Goal: Task Accomplishment & Management: Complete application form

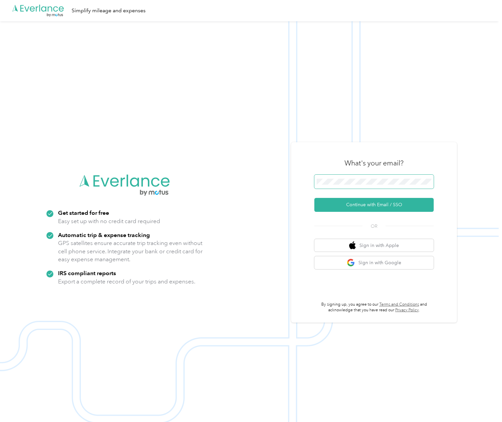
click at [354, 178] on span at bounding box center [373, 182] width 119 height 14
click at [353, 182] on span at bounding box center [373, 182] width 119 height 14
click at [332, 206] on button "Continue with Email / SSO" at bounding box center [373, 205] width 119 height 14
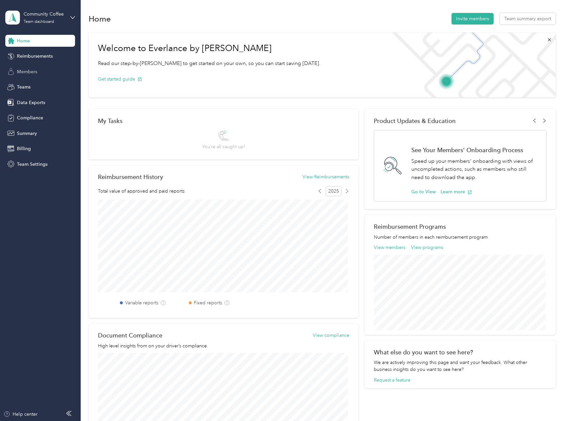
click at [38, 75] on div "Members" at bounding box center [40, 72] width 70 height 12
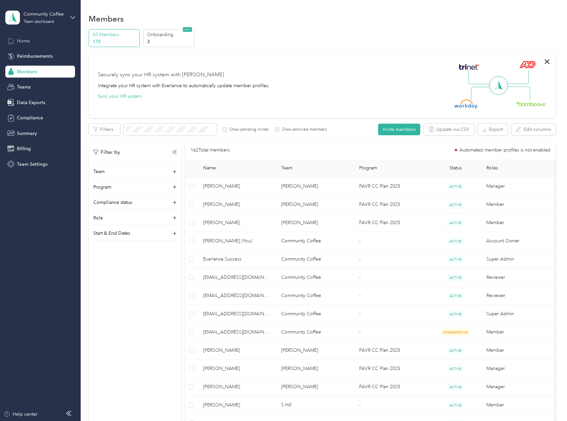
click at [26, 38] on span "Home" at bounding box center [23, 40] width 13 height 7
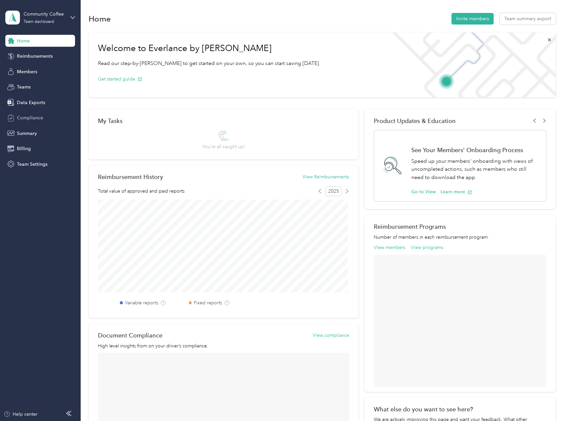
click at [38, 117] on span "Compliance" at bounding box center [30, 117] width 26 height 7
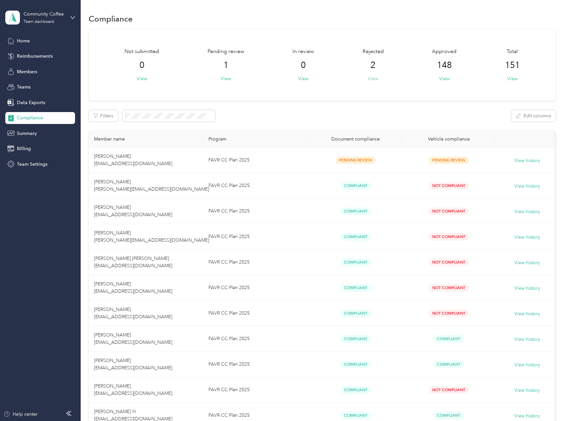
click at [372, 77] on button "View" at bounding box center [373, 78] width 10 height 7
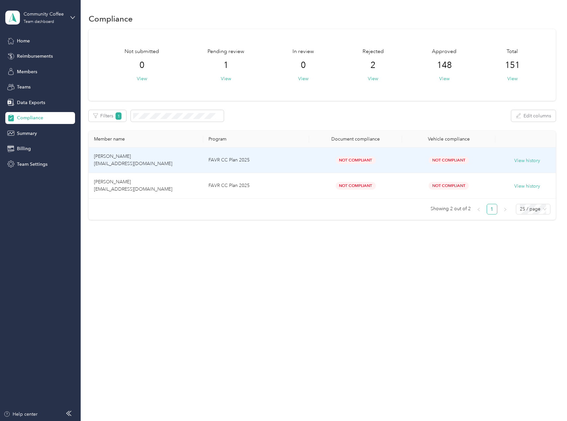
click at [165, 158] on td "[PERSON_NAME] [EMAIL_ADDRESS][DOMAIN_NAME]" at bounding box center [146, 161] width 114 height 26
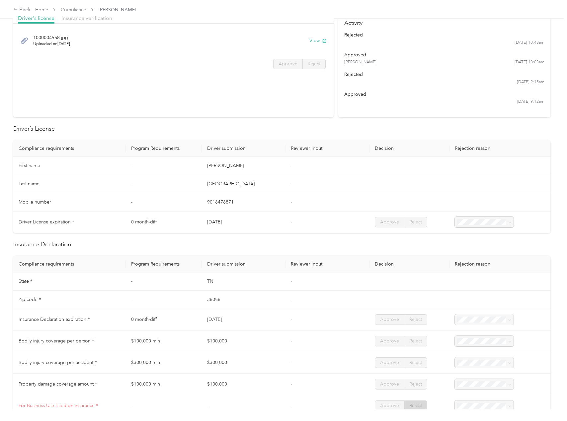
scroll to position [38, 0]
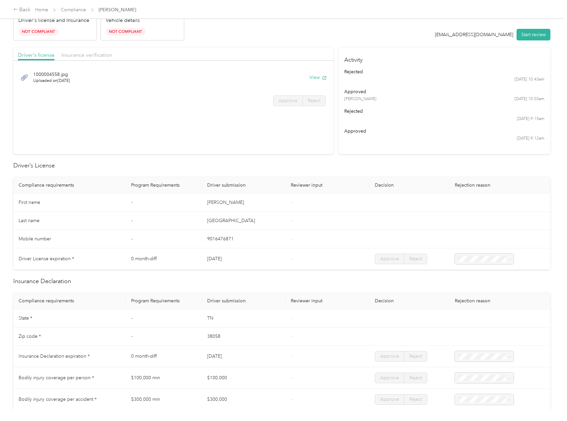
click at [91, 51] on div "Insurance verification" at bounding box center [86, 55] width 51 height 8
click at [313, 76] on button "View" at bounding box center [317, 77] width 17 height 7
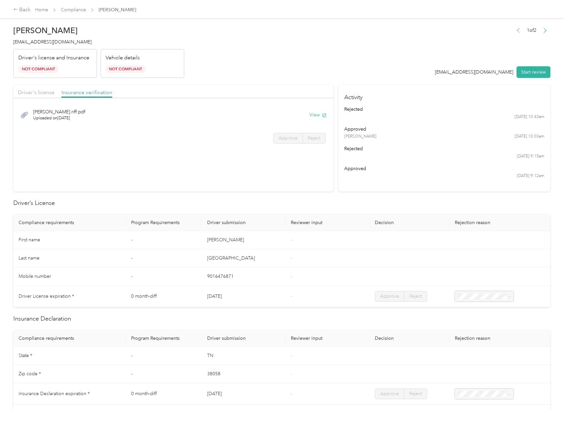
scroll to position [0, 0]
click at [502, 74] on button "Start review" at bounding box center [533, 73] width 34 height 12
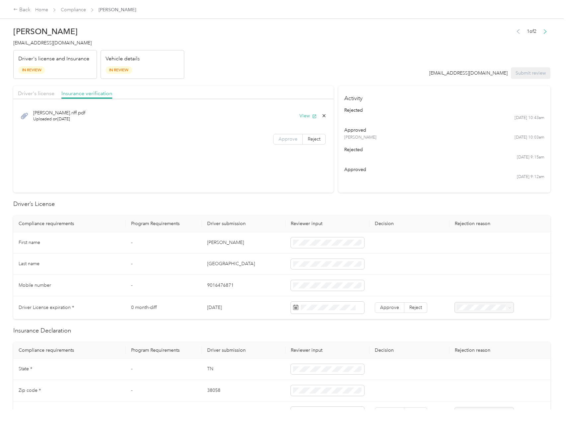
click at [296, 137] on label "Approve" at bounding box center [288, 139] width 30 height 11
click at [36, 92] on span "Driver's license" at bounding box center [36, 93] width 36 height 6
drag, startPoint x: 292, startPoint y: 141, endPoint x: 274, endPoint y: 146, distance: 18.0
click at [291, 141] on span "Approve" at bounding box center [287, 139] width 19 height 6
drag, startPoint x: 206, startPoint y: 242, endPoint x: 242, endPoint y: 244, distance: 35.5
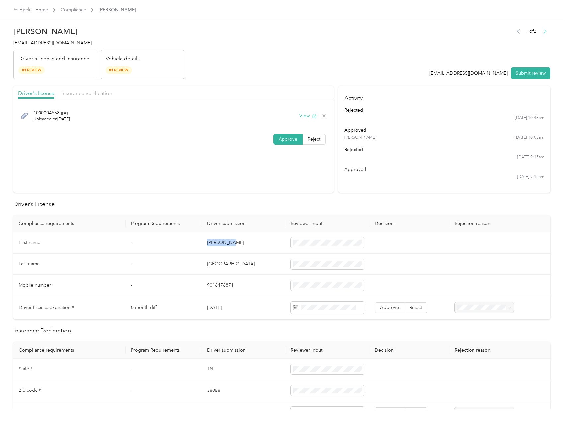
click at [242, 244] on td "[PERSON_NAME]" at bounding box center [244, 243] width 84 height 22
copy td "[PERSON_NAME]"
drag, startPoint x: 203, startPoint y: 261, endPoint x: 244, endPoint y: 266, distance: 41.8
click at [244, 266] on td "[GEOGRAPHIC_DATA]" at bounding box center [244, 265] width 84 height 22
copy td "[GEOGRAPHIC_DATA]"
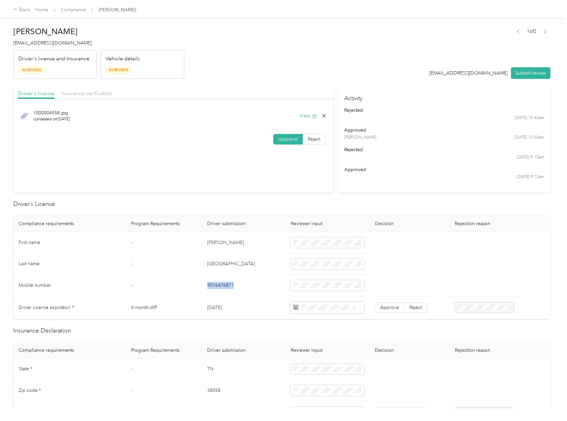
drag, startPoint x: 204, startPoint y: 286, endPoint x: 269, endPoint y: 295, distance: 64.9
click at [269, 295] on td "9016476871" at bounding box center [244, 286] width 84 height 22
copy td "9016476871"
drag, startPoint x: 207, startPoint y: 307, endPoint x: 247, endPoint y: 311, distance: 39.8
click at [247, 311] on td "[DATE]" at bounding box center [244, 308] width 84 height 23
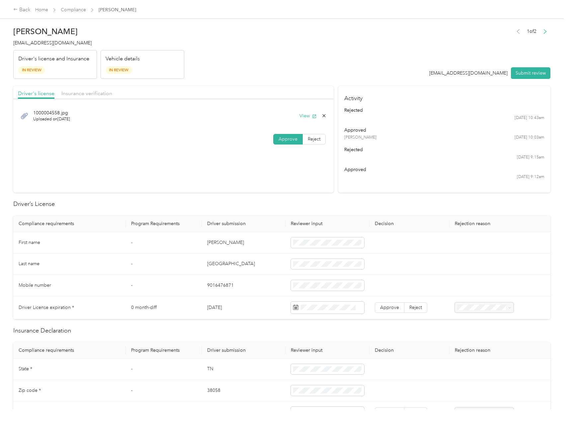
copy td "[DATE]"
click at [313, 283] on div "26" at bounding box center [314, 281] width 9 height 8
drag, startPoint x: 394, startPoint y: 310, endPoint x: 378, endPoint y: 313, distance: 16.5
click at [394, 310] on span "Approve" at bounding box center [389, 308] width 19 height 6
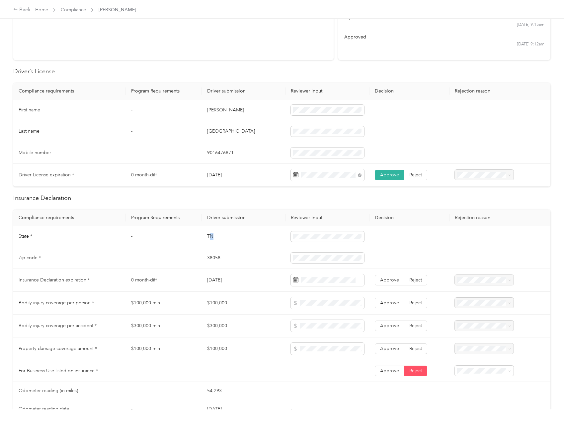
drag, startPoint x: 208, startPoint y: 237, endPoint x: 217, endPoint y: 238, distance: 9.4
click at [218, 238] on td "TN" at bounding box center [244, 237] width 84 height 22
drag, startPoint x: 205, startPoint y: 238, endPoint x: 220, endPoint y: 238, distance: 14.9
click at [220, 238] on td "TN" at bounding box center [244, 237] width 84 height 22
copy td "TN"
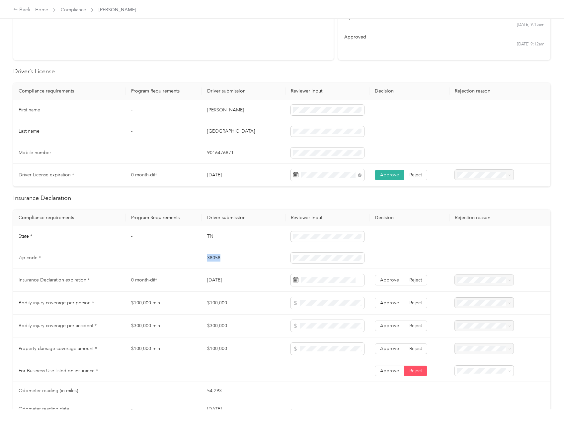
drag, startPoint x: 208, startPoint y: 258, endPoint x: 225, endPoint y: 258, distance: 17.6
click at [225, 258] on td "38058" at bounding box center [244, 258] width 84 height 22
copy td "38058"
click at [309, 261] on span at bounding box center [327, 258] width 73 height 11
drag, startPoint x: 204, startPoint y: 279, endPoint x: 286, endPoint y: 286, distance: 81.9
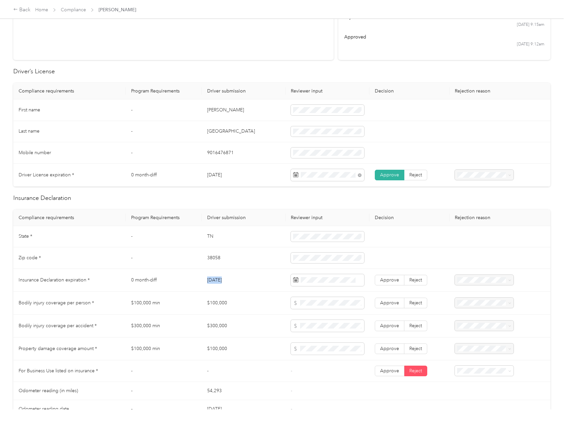
click at [287, 286] on tr "Insurance Declaration expiration * 0 month-diff [DATE] Approve Reject" at bounding box center [281, 280] width 537 height 23
copy td "[DATE]"
click at [305, 277] on span at bounding box center [327, 280] width 73 height 12
click at [310, 299] on span at bounding box center [318, 302] width 53 height 11
click at [203, 279] on td "[DATE]" at bounding box center [244, 280] width 84 height 23
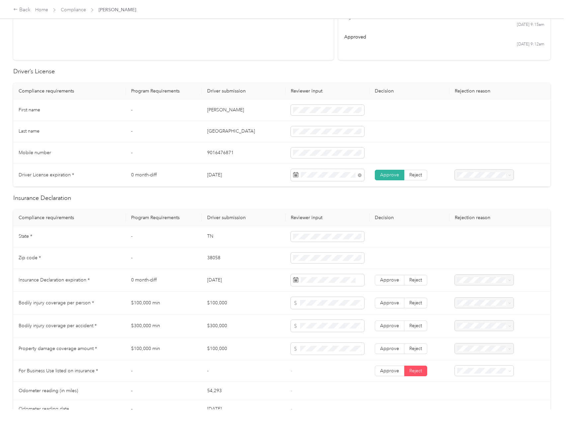
drag, startPoint x: 207, startPoint y: 280, endPoint x: 237, endPoint y: 286, distance: 30.8
click at [237, 286] on td "[DATE]" at bounding box center [244, 280] width 84 height 23
copy td "[DATE]"
click at [350, 375] on div "27" at bounding box center [349, 373] width 9 height 8
drag, startPoint x: 220, startPoint y: 308, endPoint x: 247, endPoint y: 310, distance: 27.3
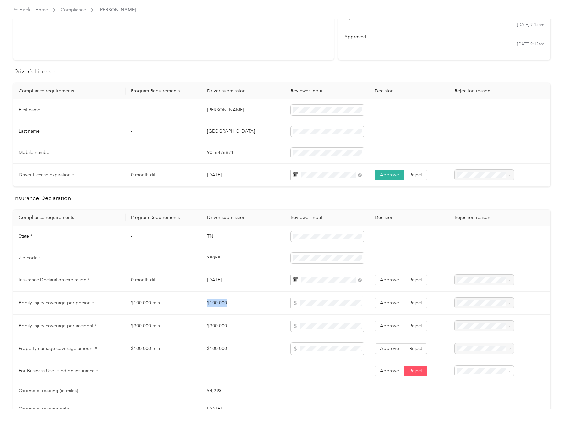
click at [247, 310] on td "$100,000" at bounding box center [244, 303] width 84 height 23
copy td "$100,000"
click at [318, 307] on span at bounding box center [327, 303] width 73 height 12
drag, startPoint x: 206, startPoint y: 328, endPoint x: 259, endPoint y: 330, distance: 53.5
click at [259, 330] on td "$300,000" at bounding box center [244, 326] width 84 height 23
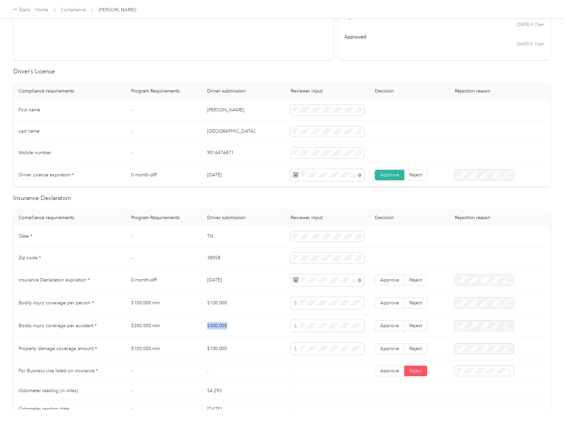
copy td "$300,000"
click at [303, 327] on span at bounding box center [327, 326] width 73 height 12
drag, startPoint x: 207, startPoint y: 350, endPoint x: 278, endPoint y: 352, distance: 71.0
click at [278, 352] on td "$100,000" at bounding box center [244, 349] width 84 height 23
click at [386, 308] on label "Approve" at bounding box center [390, 303] width 30 height 11
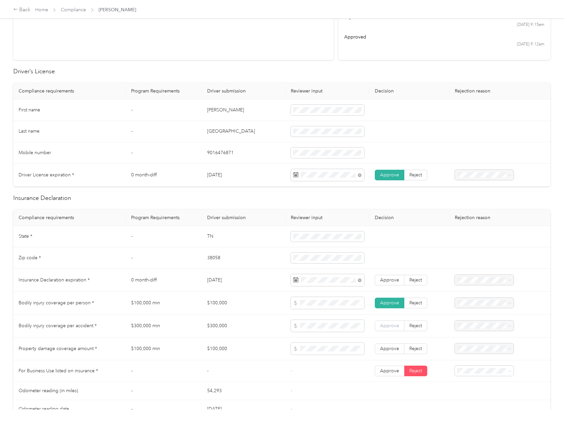
click at [390, 326] on span "Approve" at bounding box center [389, 326] width 19 height 6
click at [381, 345] on label "Approve" at bounding box center [390, 349] width 30 height 11
drag, startPoint x: 385, startPoint y: 373, endPoint x: 369, endPoint y: 369, distance: 16.9
click at [385, 373] on span "Approve" at bounding box center [389, 371] width 19 height 6
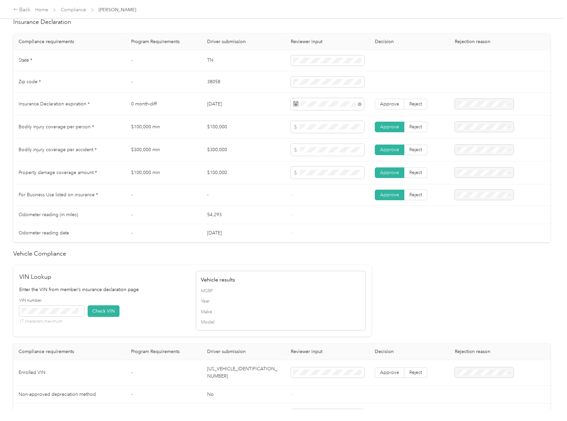
scroll to position [398, 0]
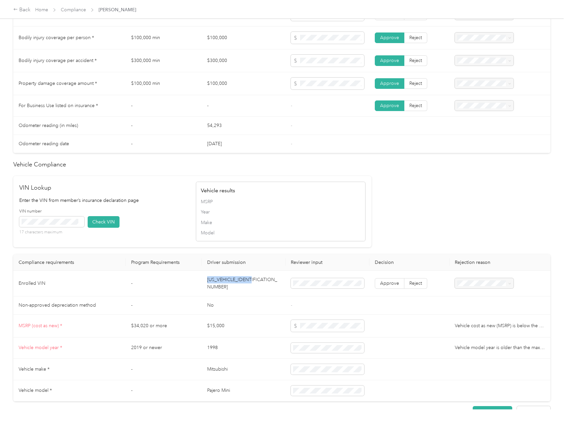
drag, startPoint x: 203, startPoint y: 281, endPoint x: 277, endPoint y: 291, distance: 74.3
click at [277, 291] on td "[US_VEHICLE_IDENTIFICATION_NUMBER]" at bounding box center [244, 284] width 84 height 26
click at [99, 226] on button "Check VIN" at bounding box center [104, 222] width 32 height 12
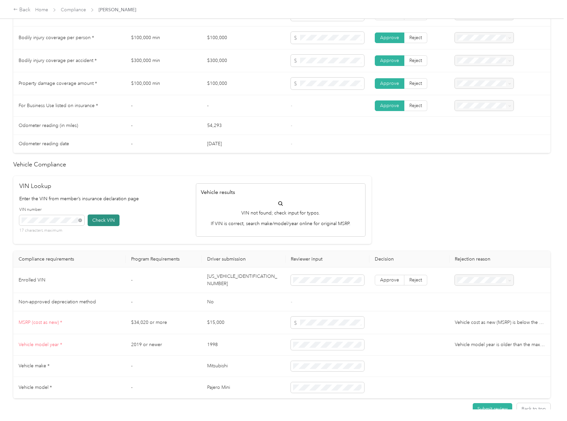
click at [105, 219] on button "Check VIN" at bounding box center [104, 221] width 32 height 12
drag, startPoint x: 207, startPoint y: 279, endPoint x: 295, endPoint y: 284, distance: 88.0
click at [295, 284] on tr "Enrolled VIN - [US_VEHICLE_IDENTIFICATION_NUMBER] Approve Reject" at bounding box center [281, 281] width 537 height 26
click at [386, 275] on label "Approve" at bounding box center [390, 280] width 30 height 11
drag, startPoint x: 208, startPoint y: 361, endPoint x: 238, endPoint y: 367, distance: 30.4
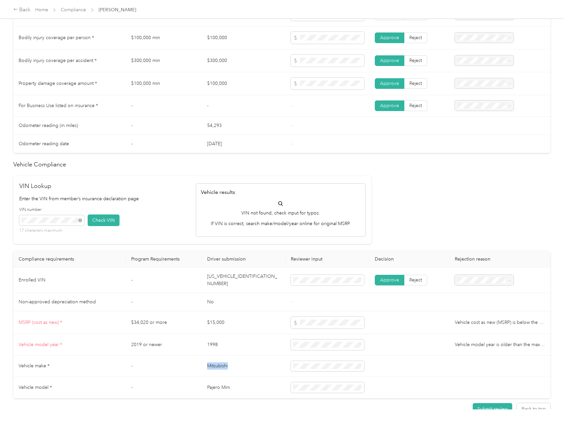
click at [238, 367] on td "Mitsubishi" at bounding box center [244, 367] width 84 height 22
drag, startPoint x: 212, startPoint y: 385, endPoint x: 256, endPoint y: 388, distance: 44.2
click at [256, 388] on td "Pajero Mini" at bounding box center [244, 388] width 84 height 22
click at [206, 384] on td "Pajero Mini" at bounding box center [244, 388] width 84 height 22
drag, startPoint x: 206, startPoint y: 384, endPoint x: 243, endPoint y: 389, distance: 37.9
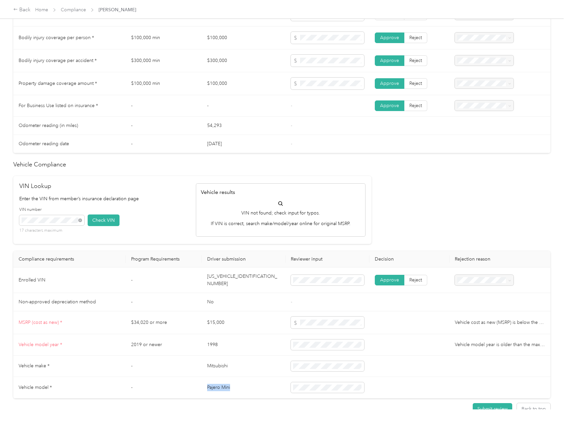
click at [243, 389] on td "Pajero Mini" at bounding box center [244, 388] width 84 height 22
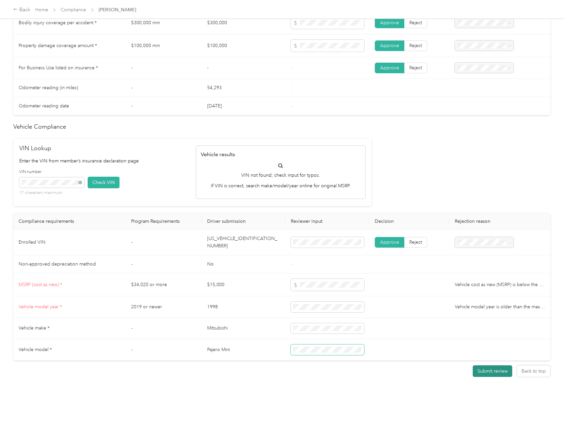
scroll to position [437, 0]
click at [493, 368] on button "Submit review" at bounding box center [491, 372] width 39 height 12
click at [492, 368] on button "Submit review" at bounding box center [491, 372] width 39 height 12
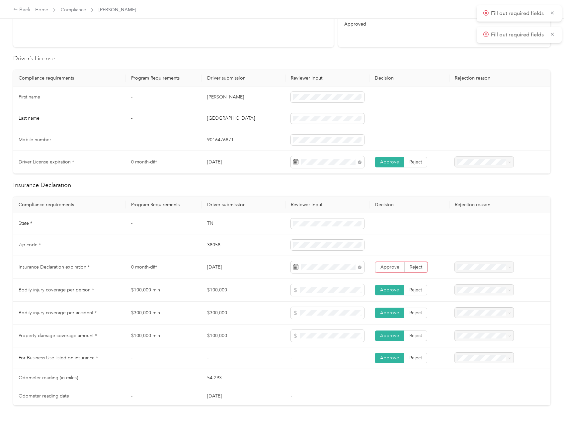
scroll to position [138, 0]
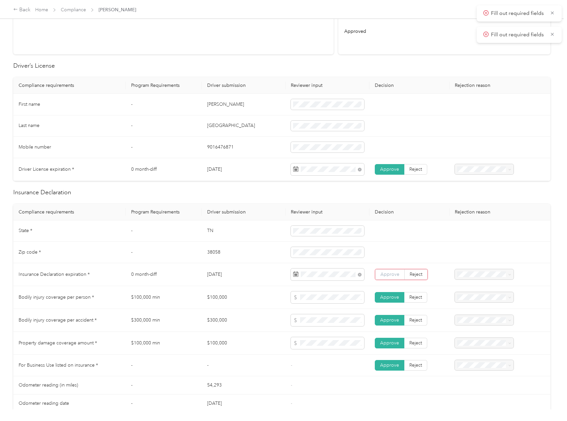
click at [391, 279] on label "Approve" at bounding box center [390, 274] width 30 height 11
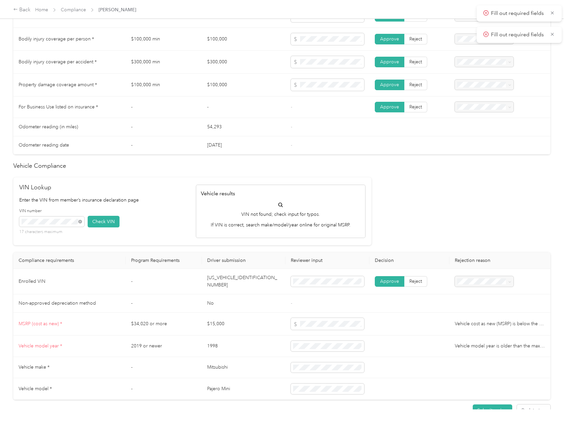
scroll to position [437, 0]
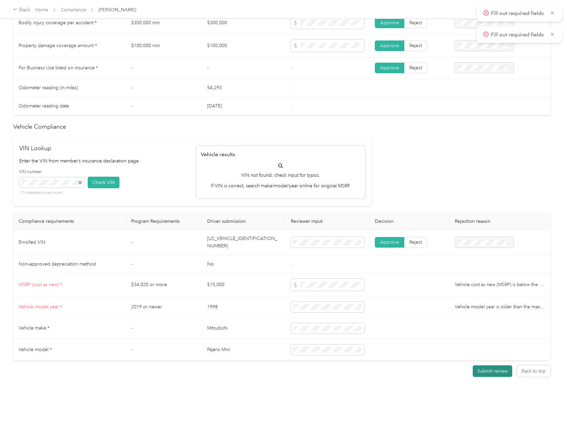
click at [492, 366] on button "Submit review" at bounding box center [491, 372] width 39 height 12
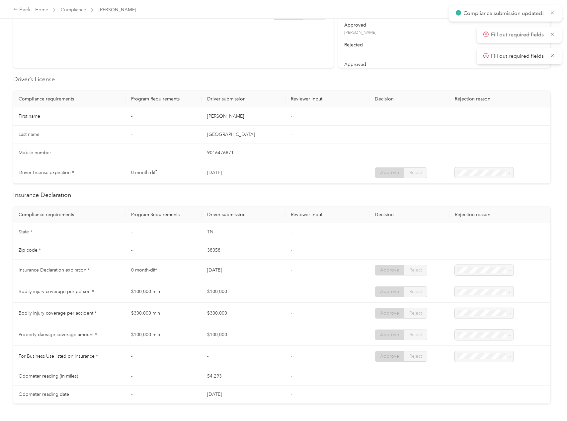
scroll to position [0, 0]
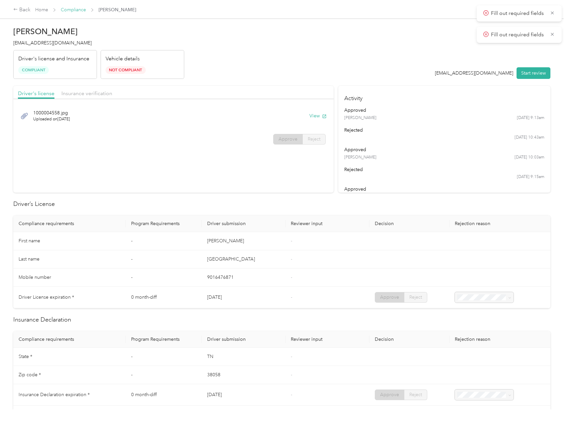
click at [66, 9] on link "Compliance" at bounding box center [73, 10] width 25 height 6
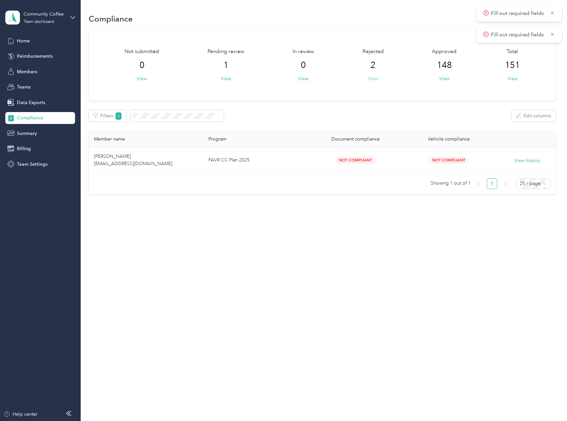
click at [371, 78] on button "View" at bounding box center [373, 78] width 10 height 7
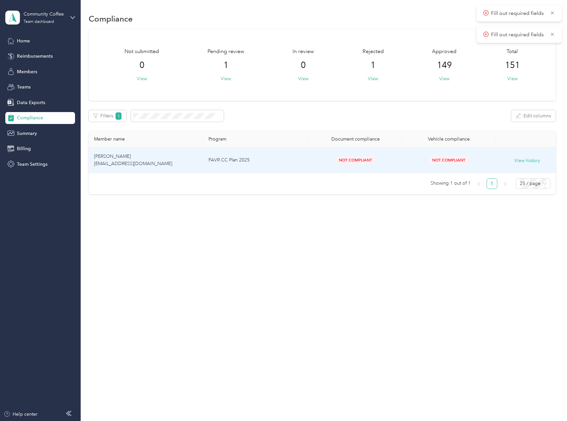
click at [167, 165] on td "[PERSON_NAME] [EMAIL_ADDRESS][DOMAIN_NAME]" at bounding box center [146, 161] width 114 height 26
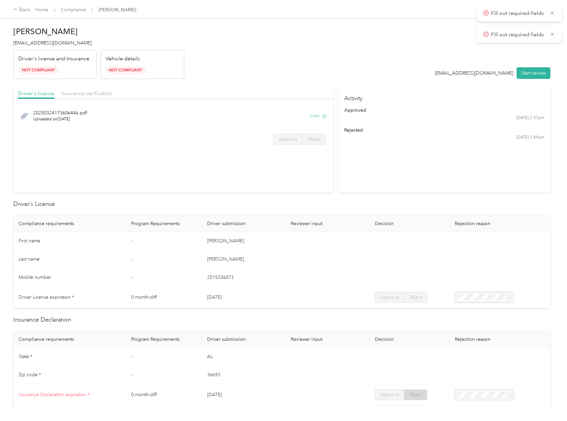
click at [315, 117] on button "View" at bounding box center [317, 115] width 17 height 7
click at [74, 92] on span "Insurance verification" at bounding box center [86, 93] width 51 height 6
click at [315, 113] on button "View" at bounding box center [317, 115] width 17 height 7
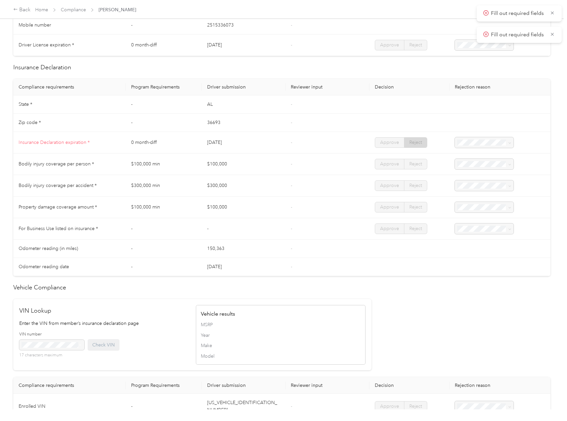
scroll to position [138, 0]
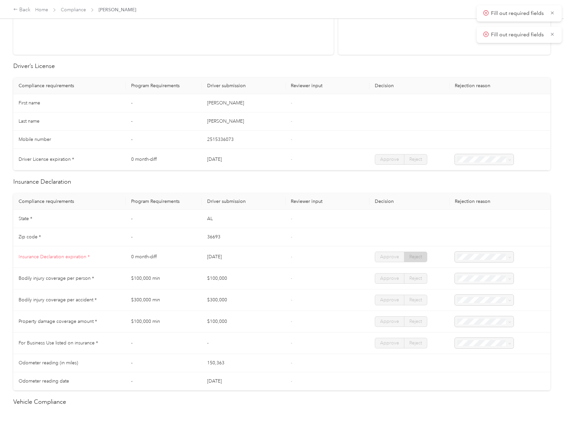
click at [107, 37] on section "Driver's license Insurance verification Updated Insurance.Pdf Uploaded on [DATE…" at bounding box center [173, 1] width 320 height 107
